Goal: Task Accomplishment & Management: Manage account settings

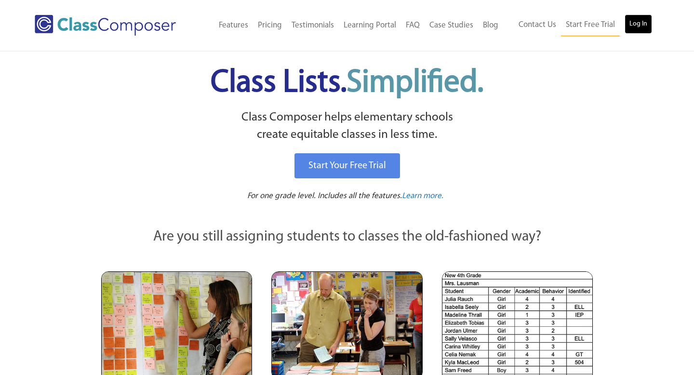
click at [640, 20] on link "Log In" at bounding box center [638, 23] width 27 height 19
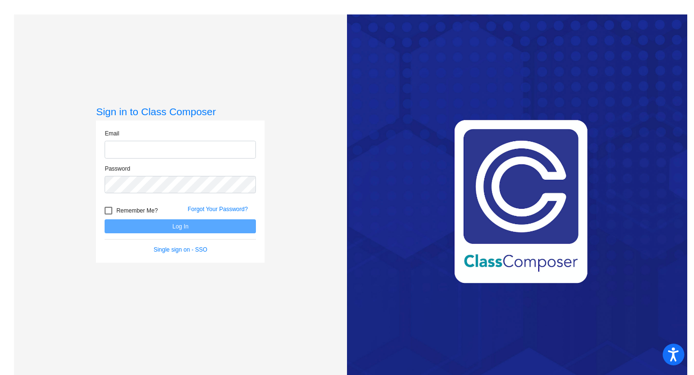
type input "[EMAIL_ADDRESS][PERSON_NAME][DOMAIN_NAME]"
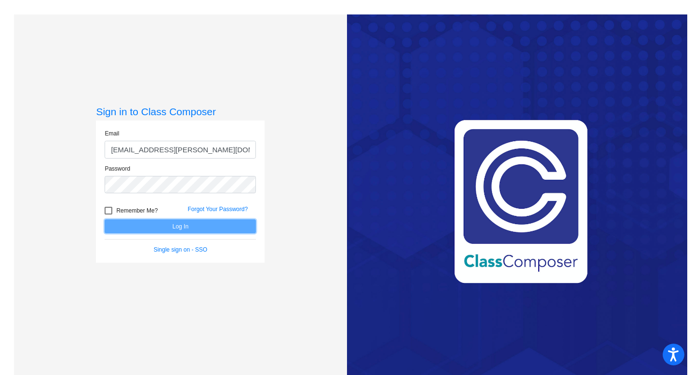
click at [168, 224] on button "Log In" at bounding box center [180, 226] width 151 height 14
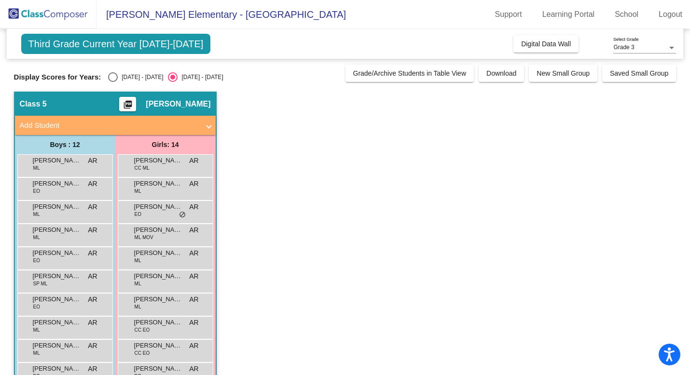
click at [111, 76] on div "Select an option" at bounding box center [113, 77] width 10 height 10
click at [112, 82] on input "2024 - 2025" at bounding box center [112, 82] width 0 height 0
radio input "true"
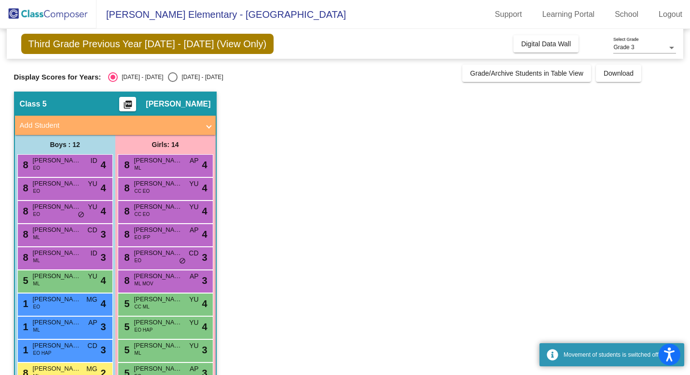
click at [168, 74] on div "Select an option" at bounding box center [173, 77] width 10 height 10
click at [172, 82] on input "2025 - 2026" at bounding box center [172, 82] width 0 height 0
radio input "true"
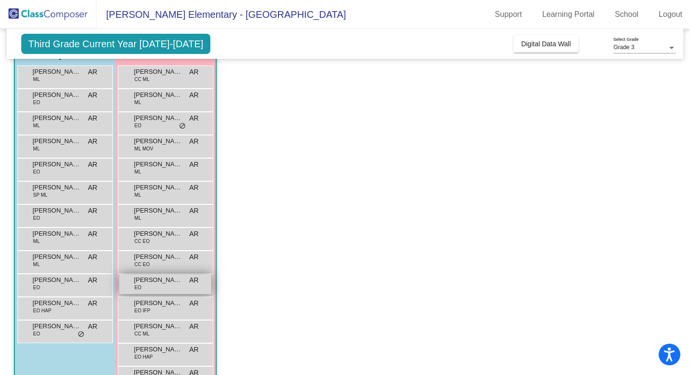
scroll to position [93, 0]
